Goal: Task Accomplishment & Management: Manage account settings

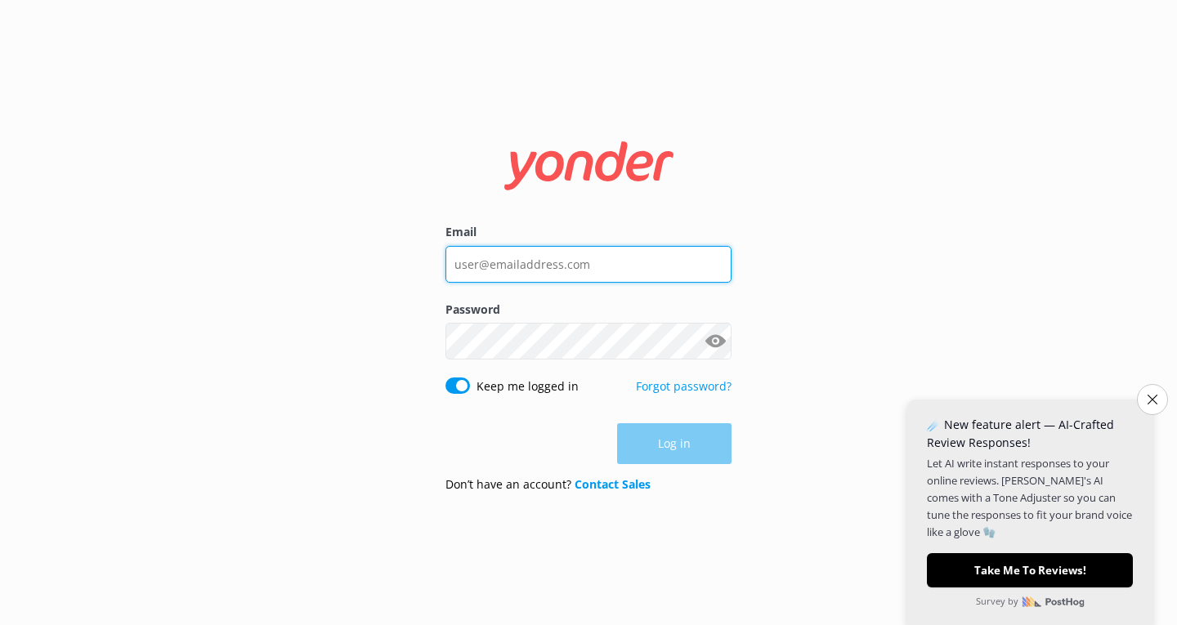
drag, startPoint x: 0, startPoint y: 0, endPoint x: 477, endPoint y: 268, distance: 547.4
click at [477, 268] on input "Email" at bounding box center [588, 264] width 286 height 37
type input "[PERSON_NAME][EMAIL_ADDRESS][DOMAIN_NAME]"
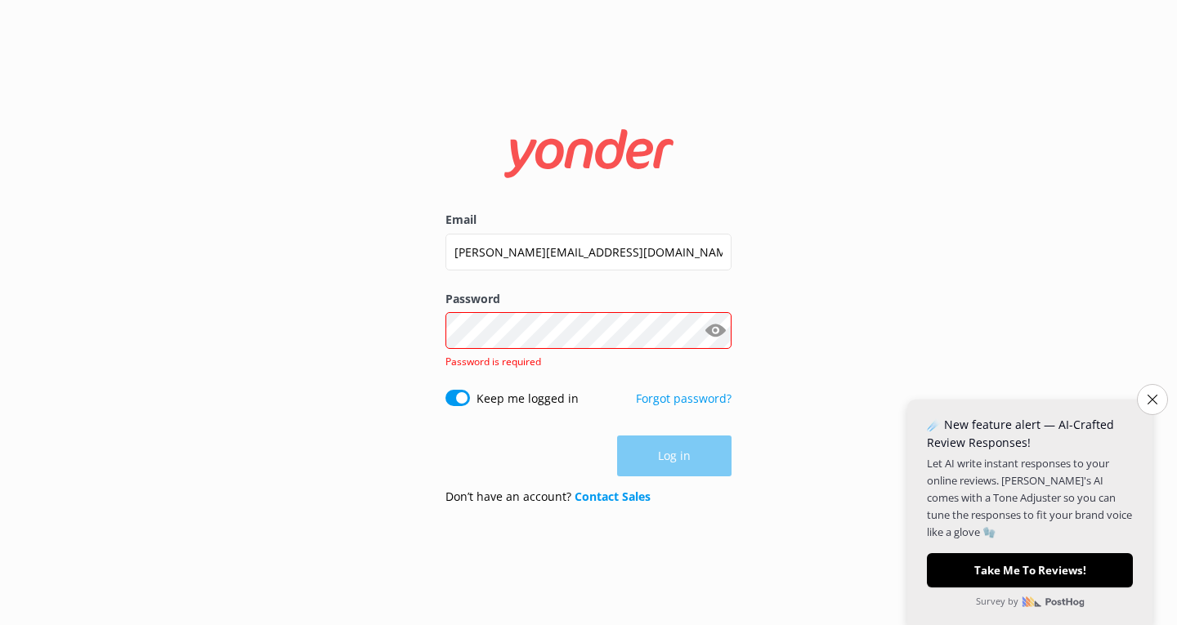
click at [659, 390] on p "Forgot password?" at bounding box center [684, 407] width 96 height 34
click at [694, 401] on link "Forgot password?" at bounding box center [684, 399] width 96 height 16
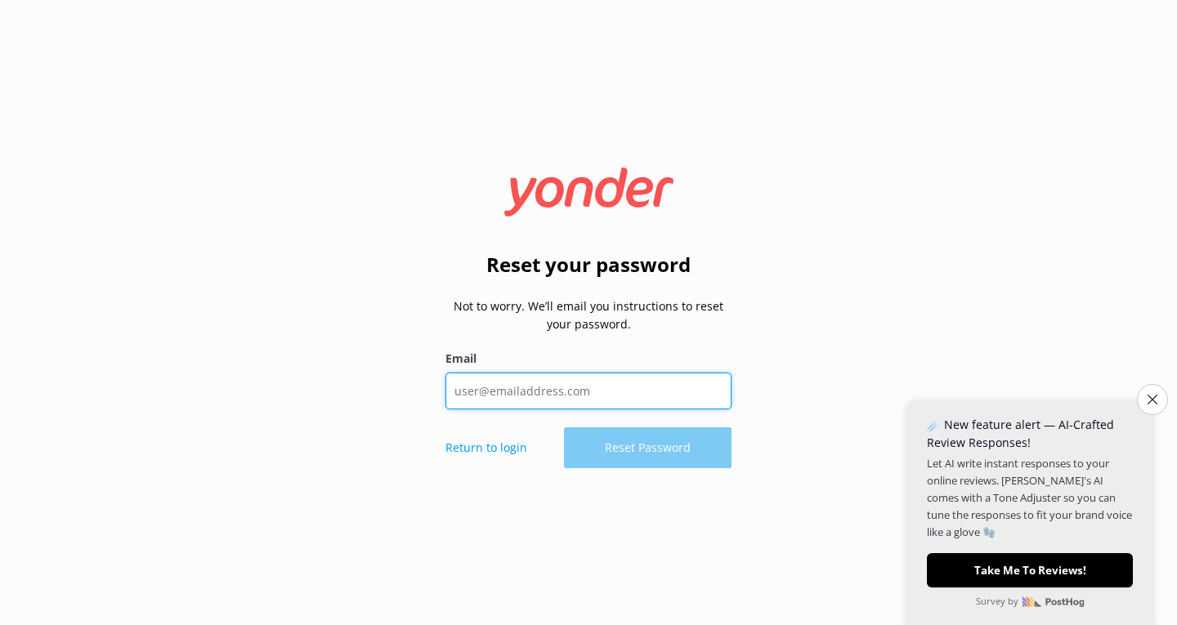
click at [502, 392] on input "Email" at bounding box center [588, 391] width 286 height 37
type input "[PERSON_NAME][EMAIL_ADDRESS][DOMAIN_NAME]"
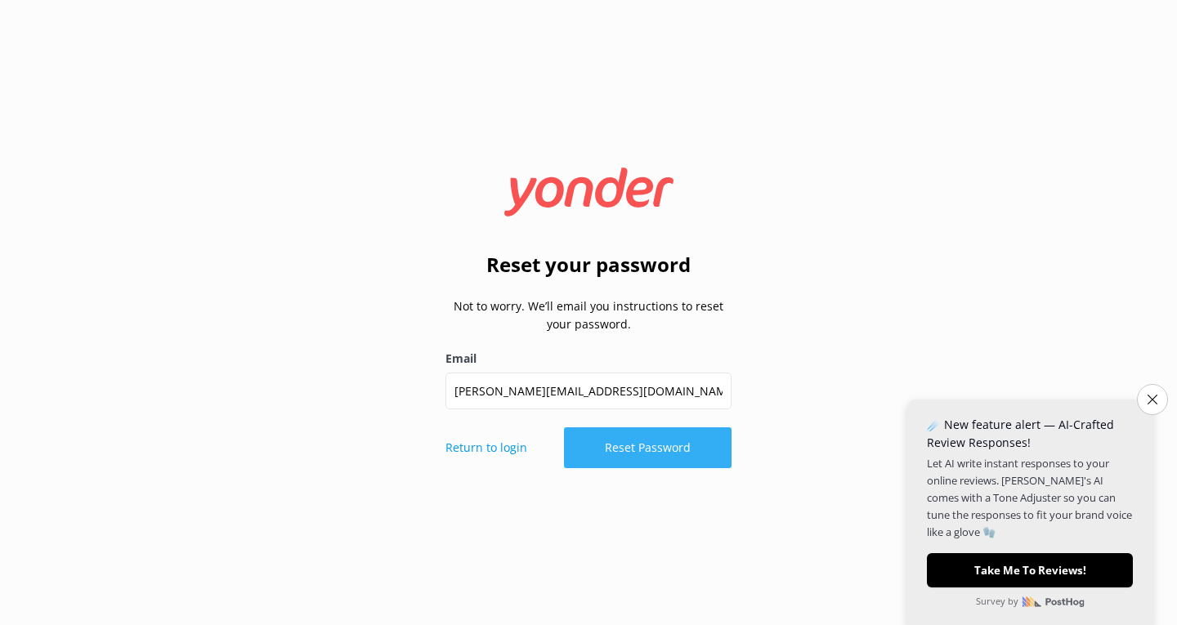
click at [632, 454] on button "Reset Password" at bounding box center [648, 447] width 168 height 41
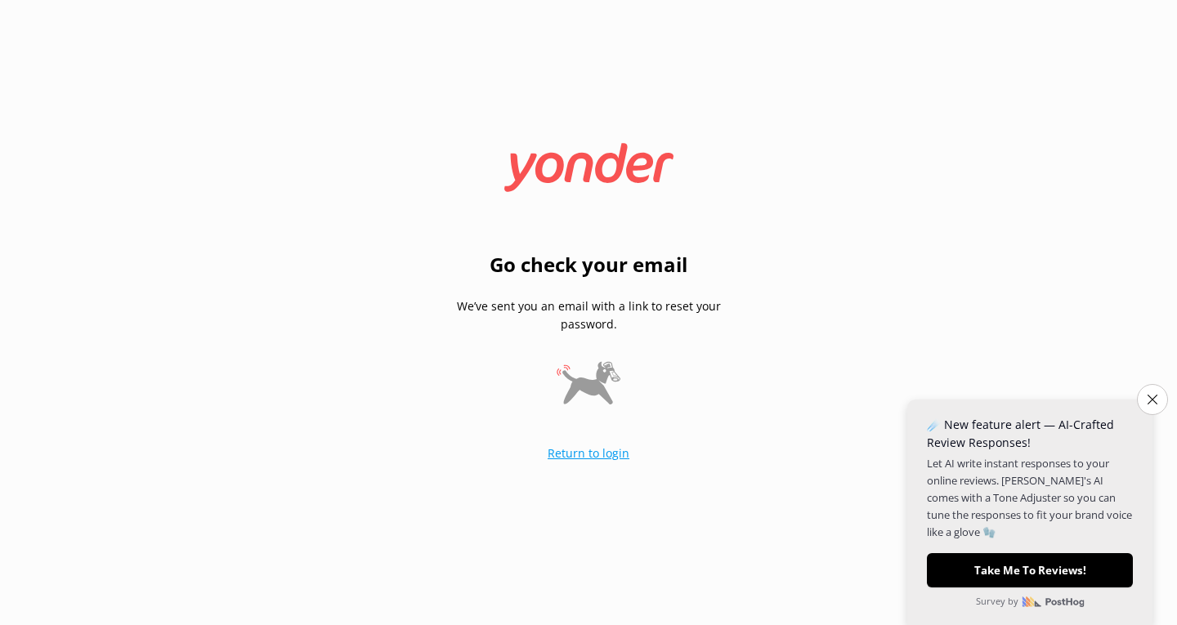
click at [588, 453] on link "Return to login" at bounding box center [589, 453] width 82 height 16
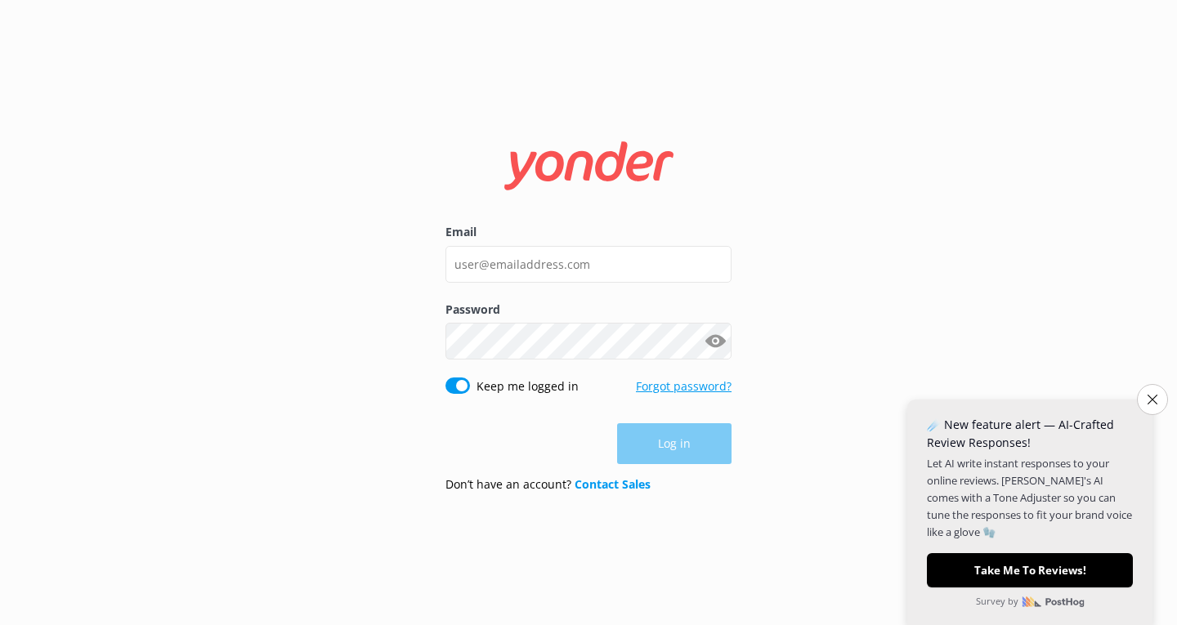
click at [678, 389] on link "Forgot password?" at bounding box center [684, 386] width 96 height 16
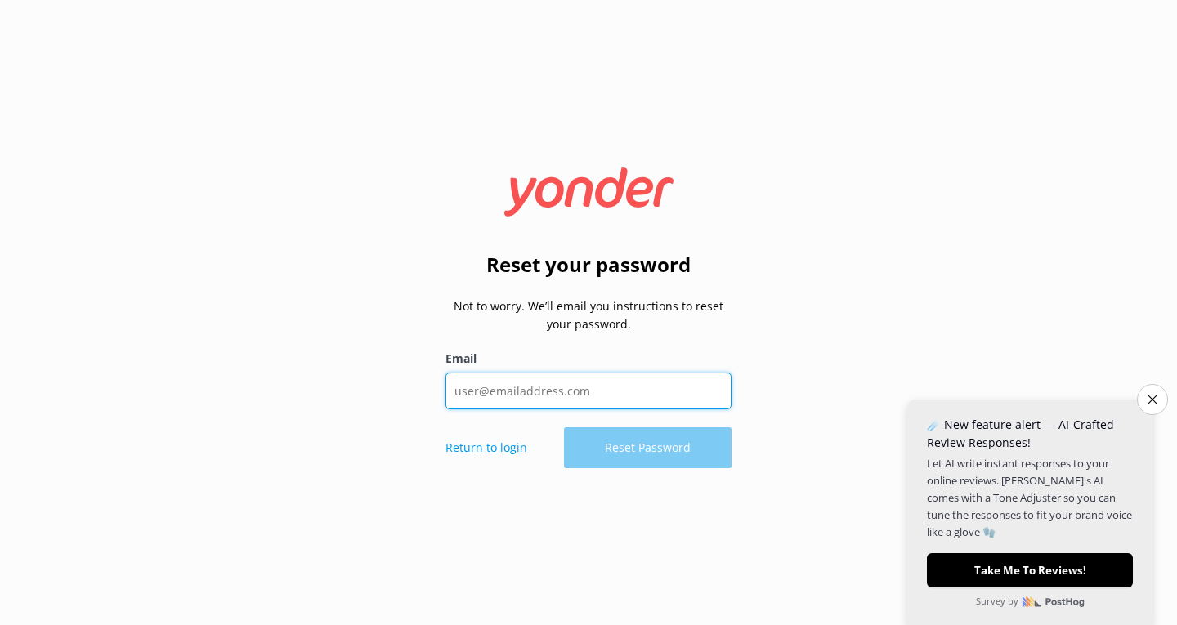
click at [487, 400] on input "Email" at bounding box center [588, 391] width 286 height 37
type input "[PERSON_NAME][EMAIL_ADDRESS][DOMAIN_NAME]"
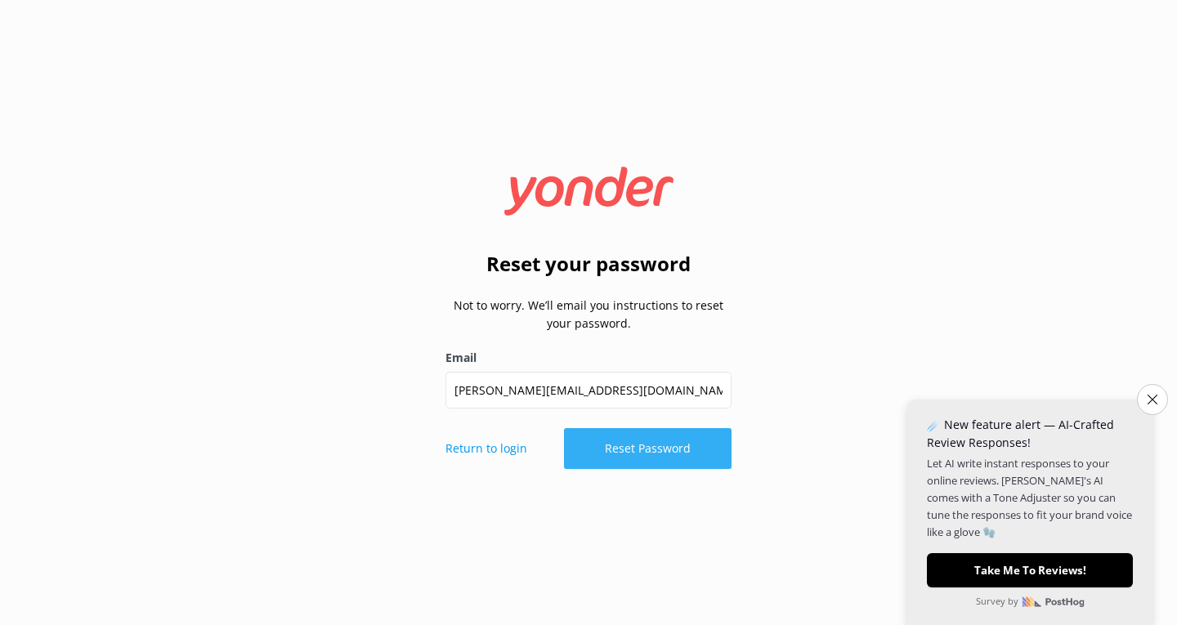
click at [644, 449] on button "Reset Password" at bounding box center [648, 448] width 168 height 41
